Goal: Information Seeking & Learning: Learn about a topic

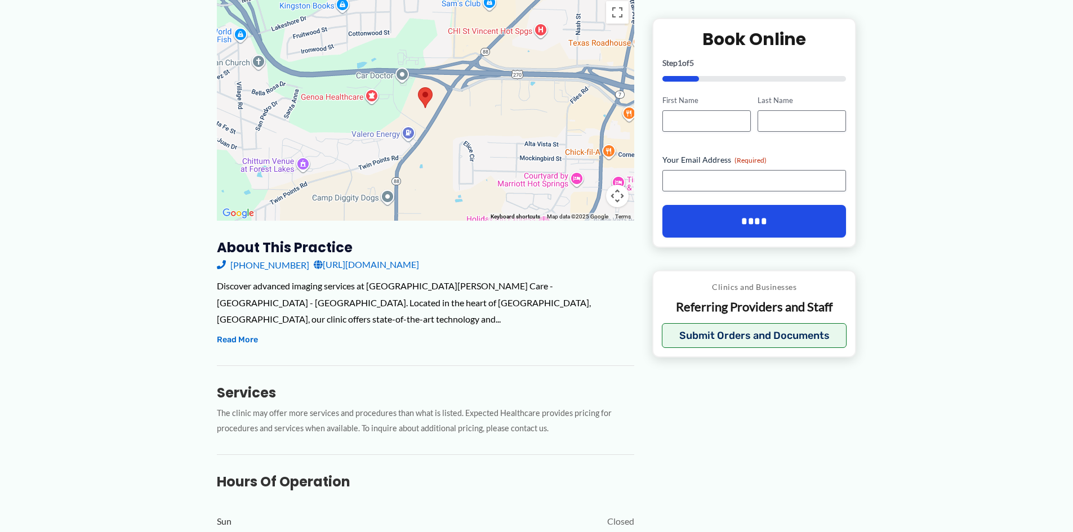
scroll to position [169, 0]
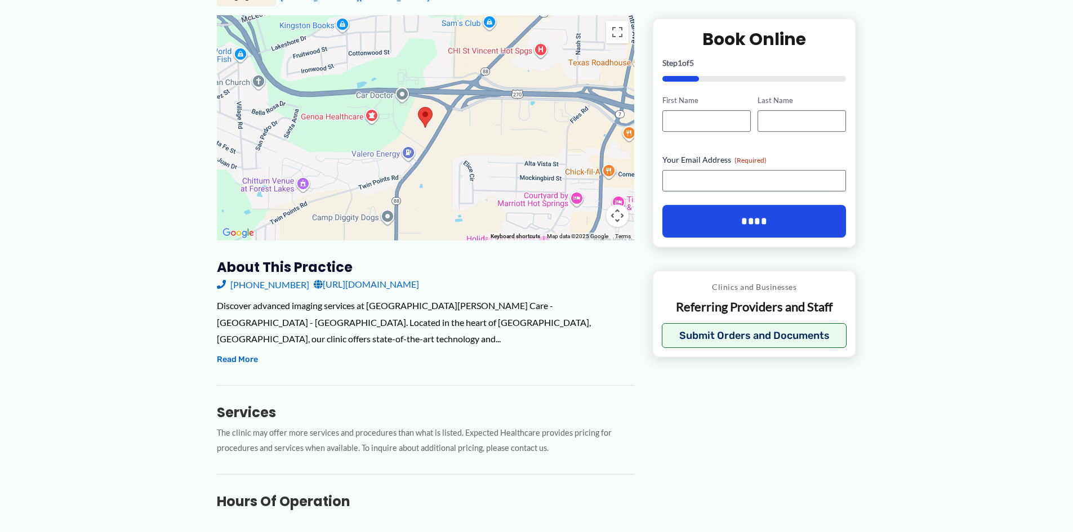
click at [372, 287] on link "[URL][DOMAIN_NAME]" at bounding box center [366, 284] width 105 height 17
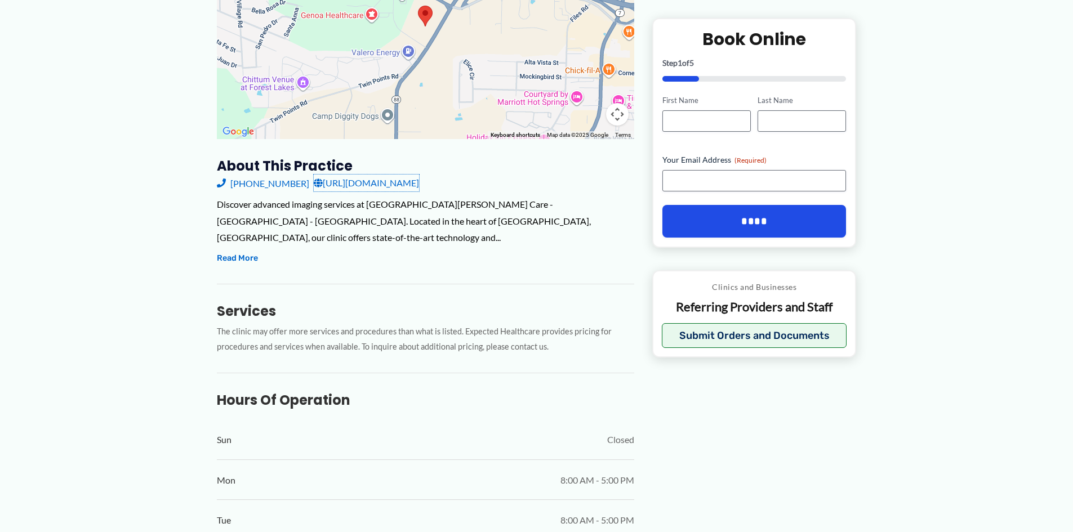
scroll to position [262, 0]
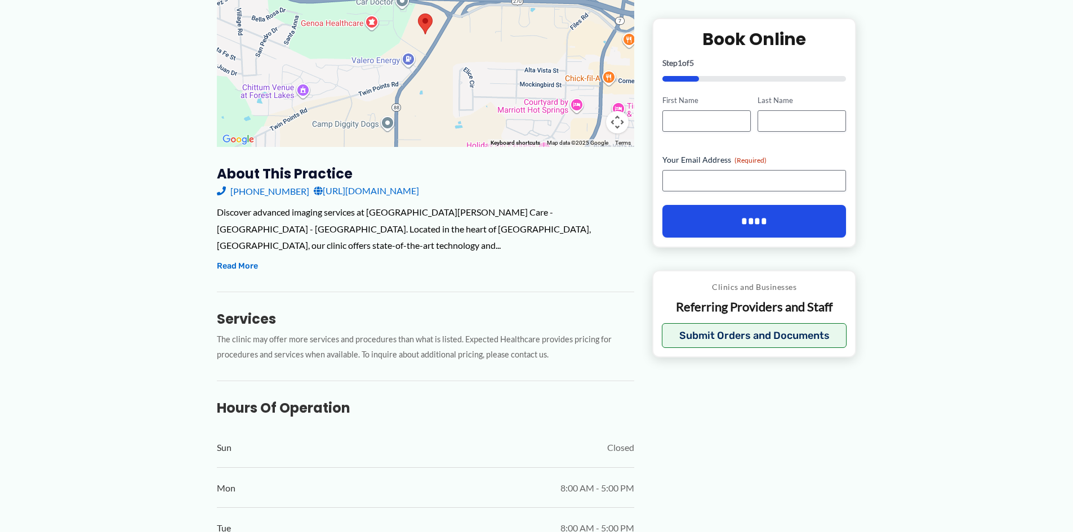
click at [233, 242] on div "Discover advanced imaging services at CHI St. Vincent Primary Care - Hot Spring…" at bounding box center [425, 239] width 417 height 70
click at [229, 260] on button "Read More" at bounding box center [237, 267] width 41 height 14
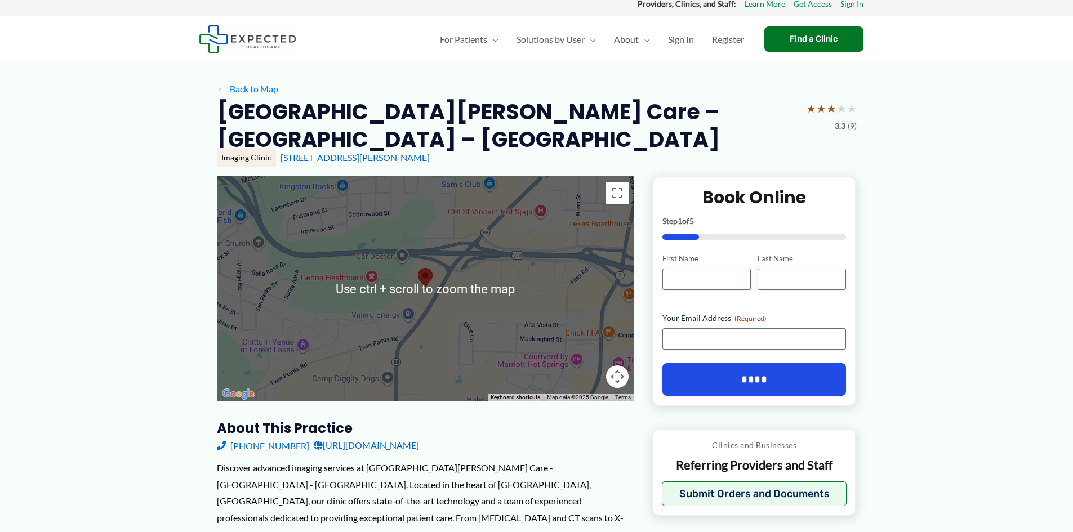
scroll to position [0, 0]
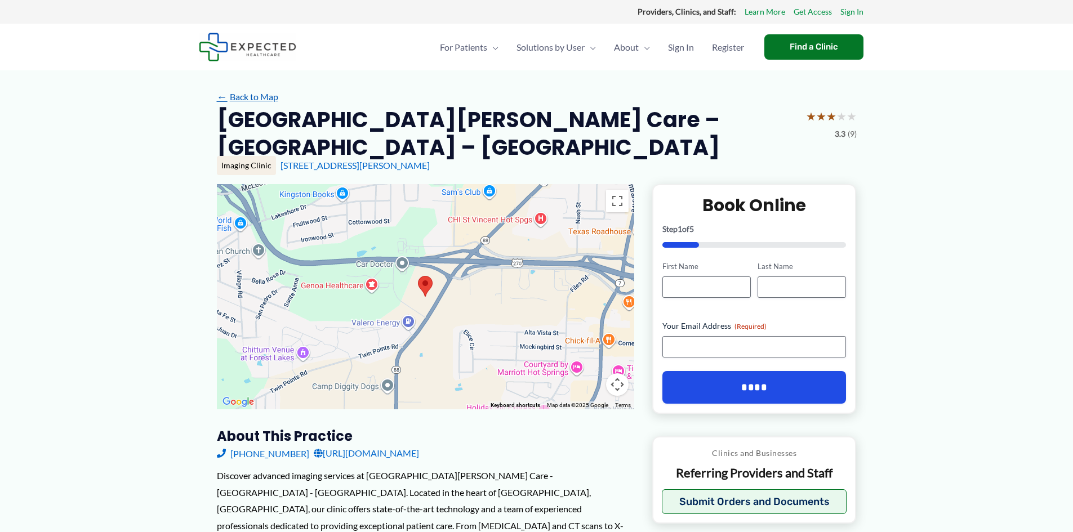
click at [234, 99] on link "← Back to Map" at bounding box center [247, 96] width 61 height 17
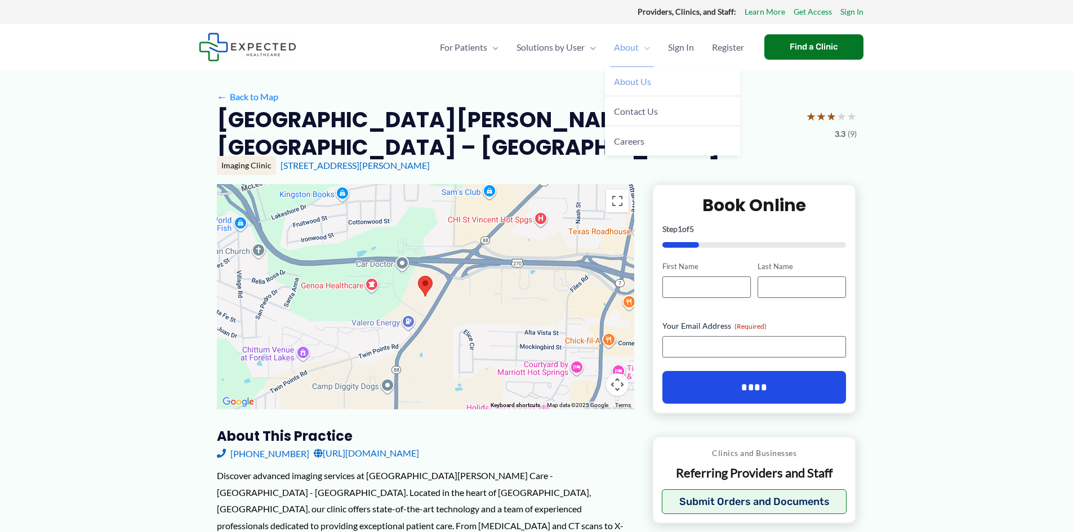
click at [627, 81] on span "About Us" at bounding box center [632, 81] width 37 height 11
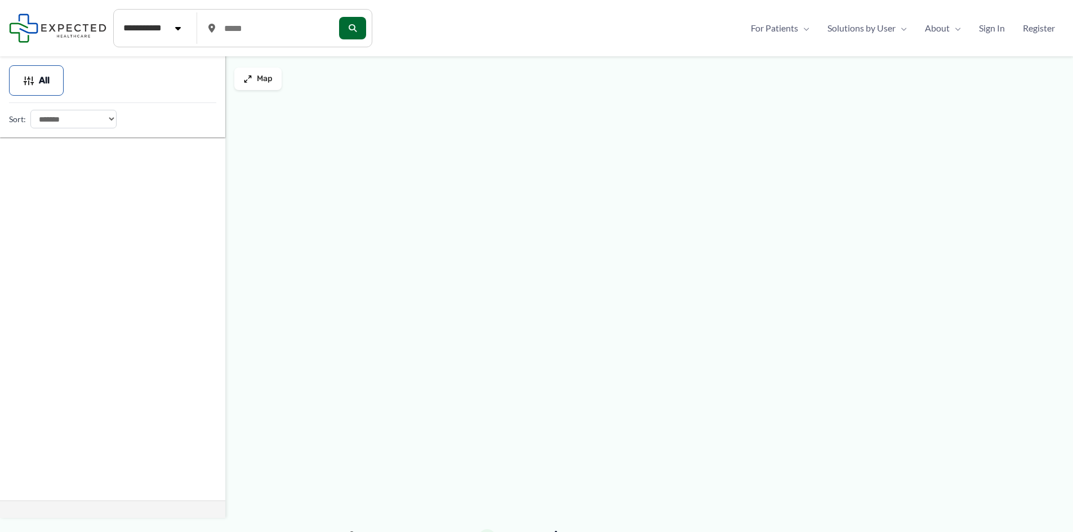
type input "*****"
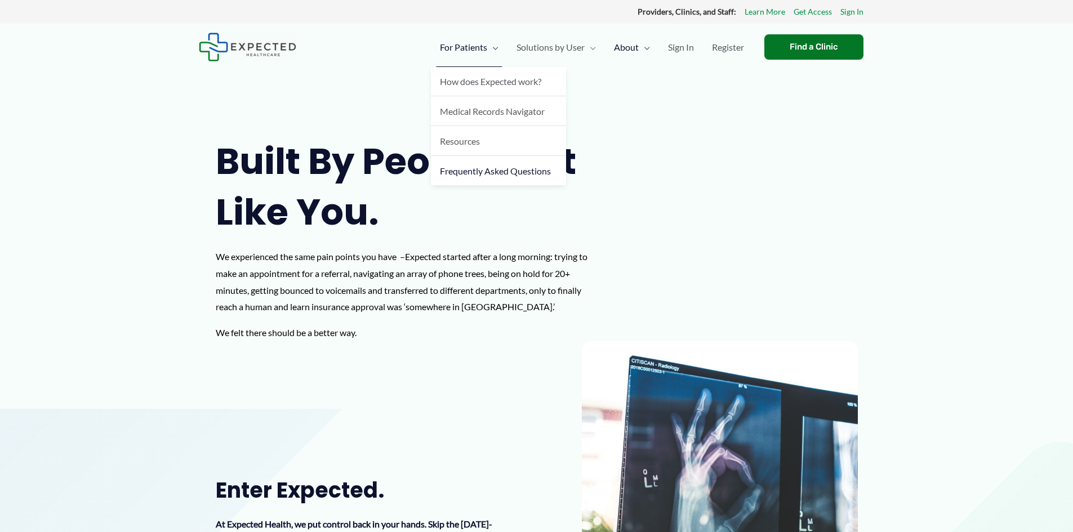
click at [484, 179] on link "Frequently Asked Questions" at bounding box center [498, 170] width 135 height 29
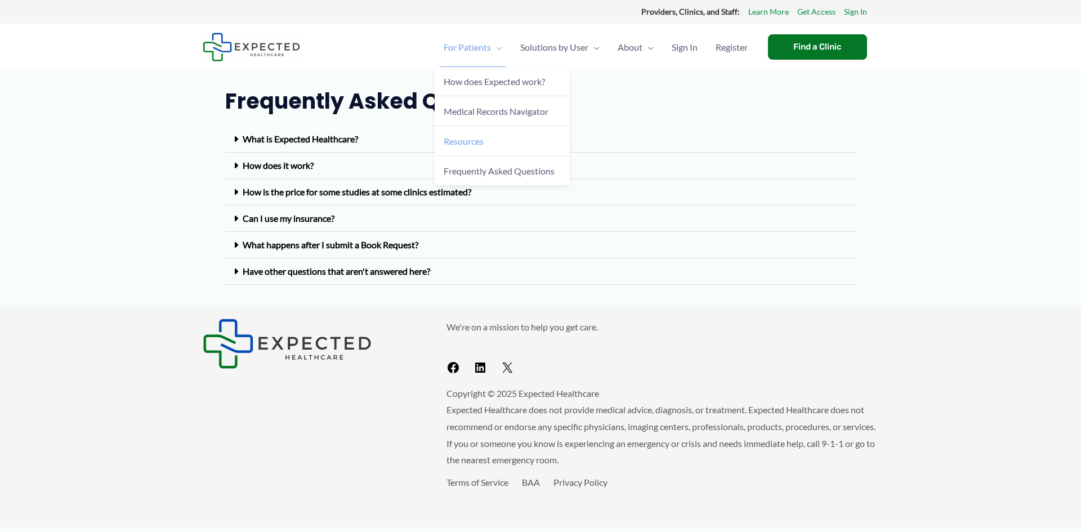
click at [471, 141] on span "Resources" at bounding box center [464, 141] width 40 height 11
click at [300, 135] on link "What is Expected Healthcare?" at bounding box center [300, 138] width 115 height 11
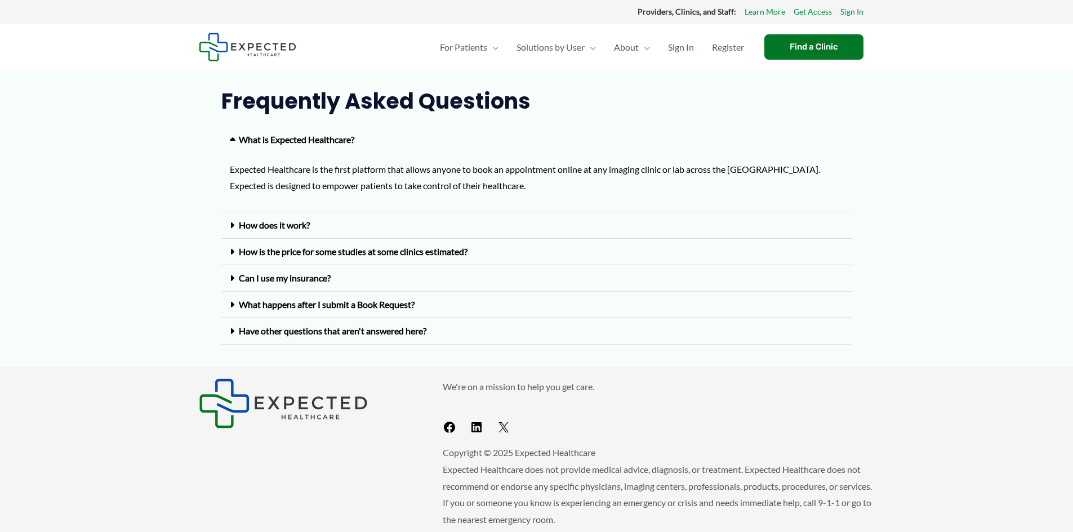
click at [234, 137] on icon at bounding box center [234, 139] width 9 height 9
